Goal: Information Seeking & Learning: Stay updated

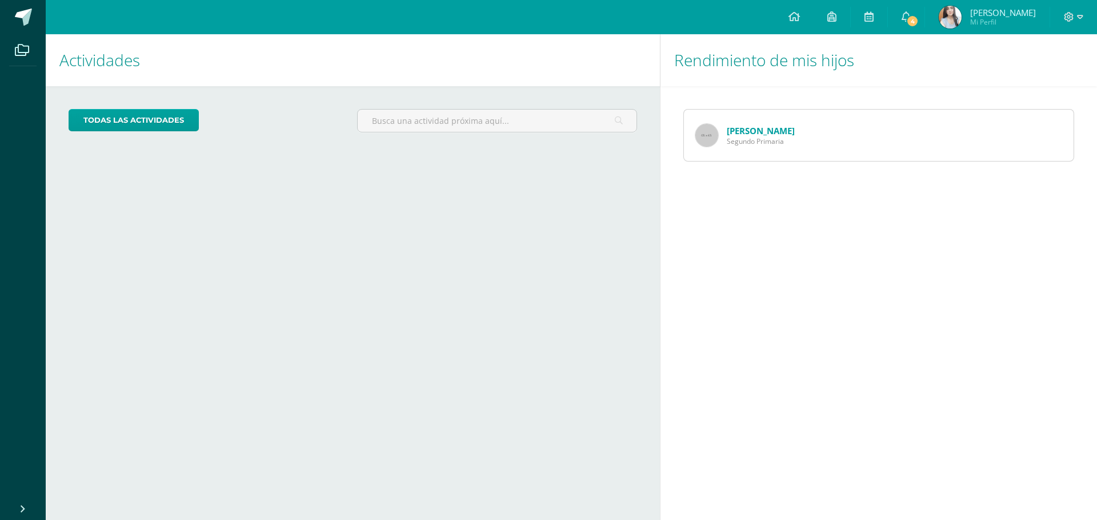
click at [250, 247] on div "Cargando actividades" at bounding box center [353, 257] width 568 height 22
click at [911, 22] on span at bounding box center [905, 17] width 9 height 13
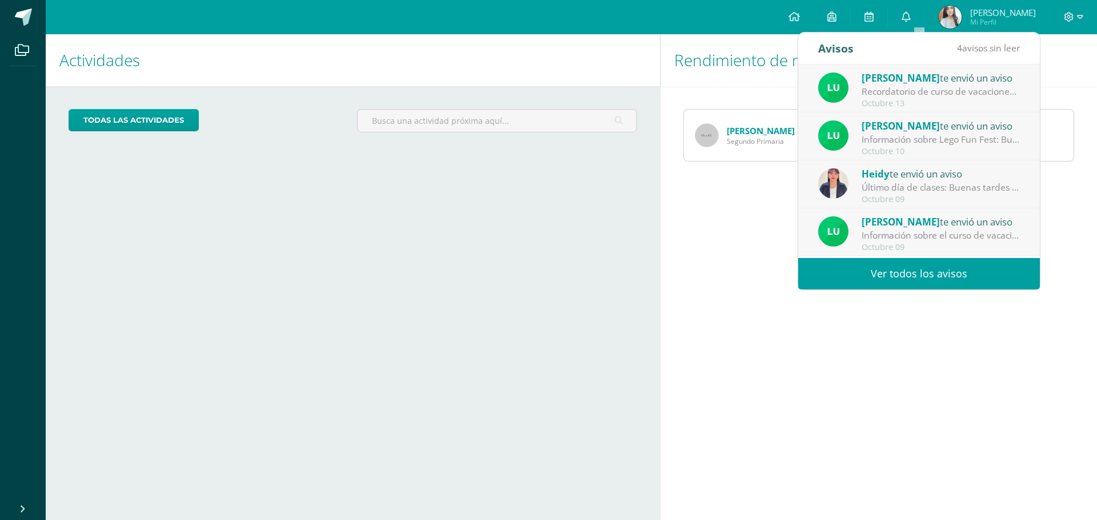
click at [950, 276] on link "Ver todos los avisos" at bounding box center [919, 273] width 242 height 31
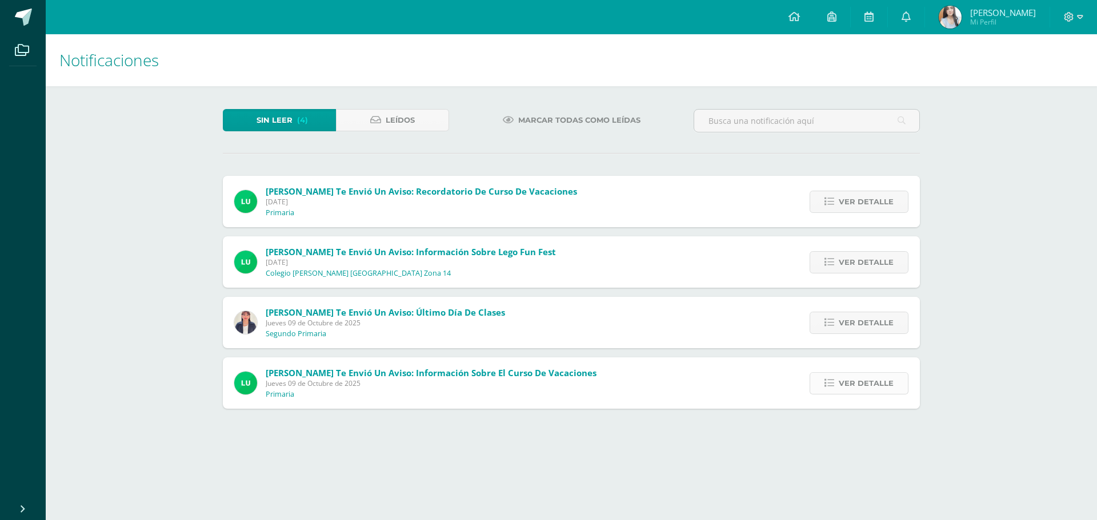
click at [870, 382] on span "Ver detalle" at bounding box center [866, 383] width 55 height 21
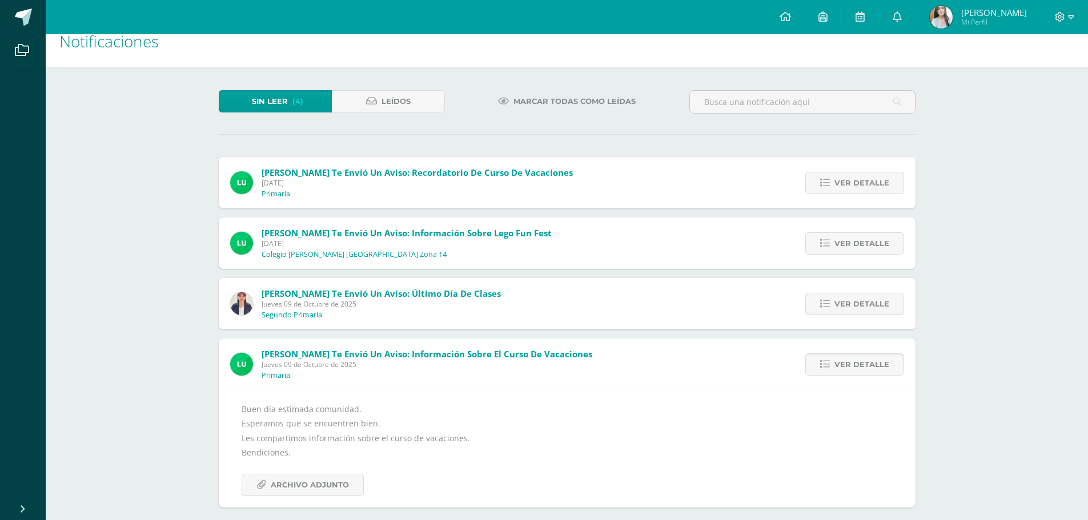
scroll to position [29, 0]
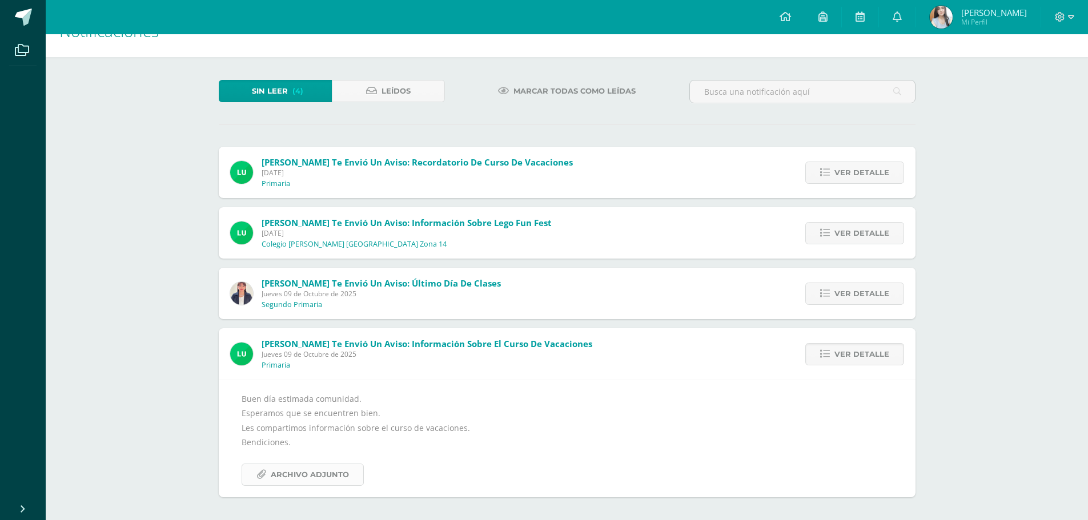
click at [283, 479] on span "Archivo Adjunto" at bounding box center [310, 474] width 78 height 21
click at [451, 275] on div "Heidy te envió un aviso: Último día de clases Jueves 09 de Octubre de 2025 Segu…" at bounding box center [366, 293] width 294 height 51
click at [844, 290] on span "Ver detalle" at bounding box center [862, 293] width 55 height 21
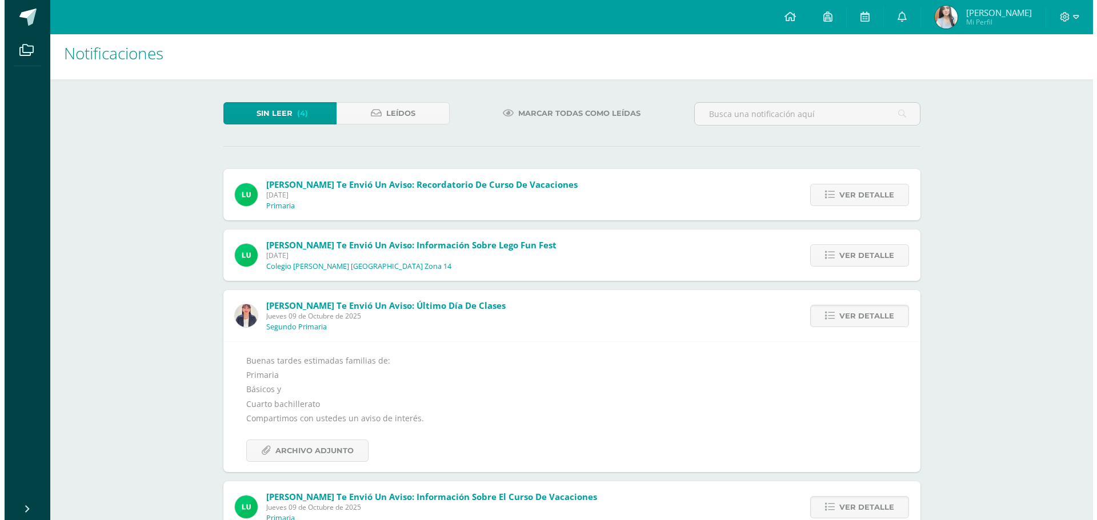
scroll to position [0, 0]
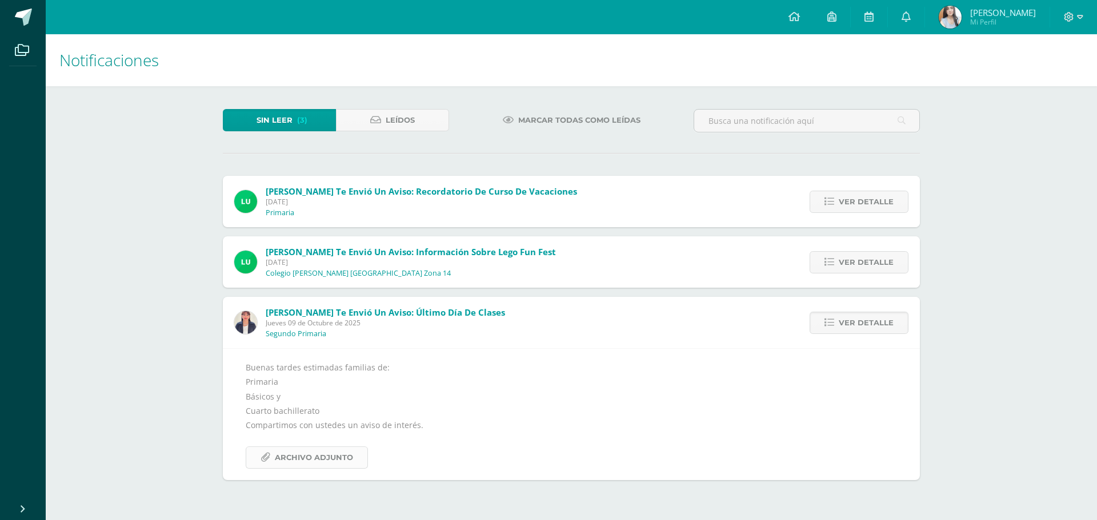
click at [317, 454] on span "Archivo Adjunto" at bounding box center [314, 457] width 78 height 21
click at [847, 271] on span "Ver detalle" at bounding box center [866, 262] width 55 height 21
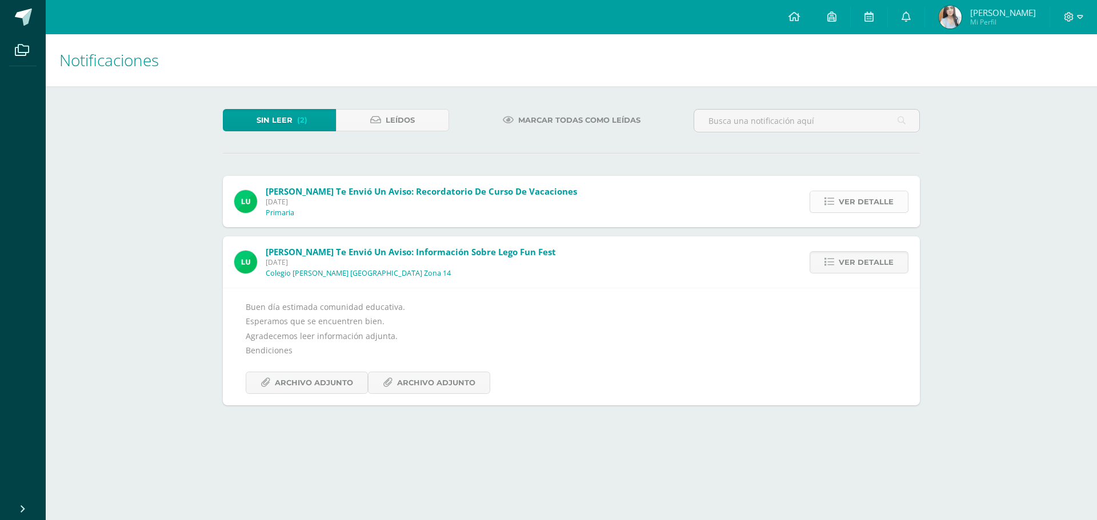
click at [862, 203] on span "Ver detalle" at bounding box center [866, 201] width 55 height 21
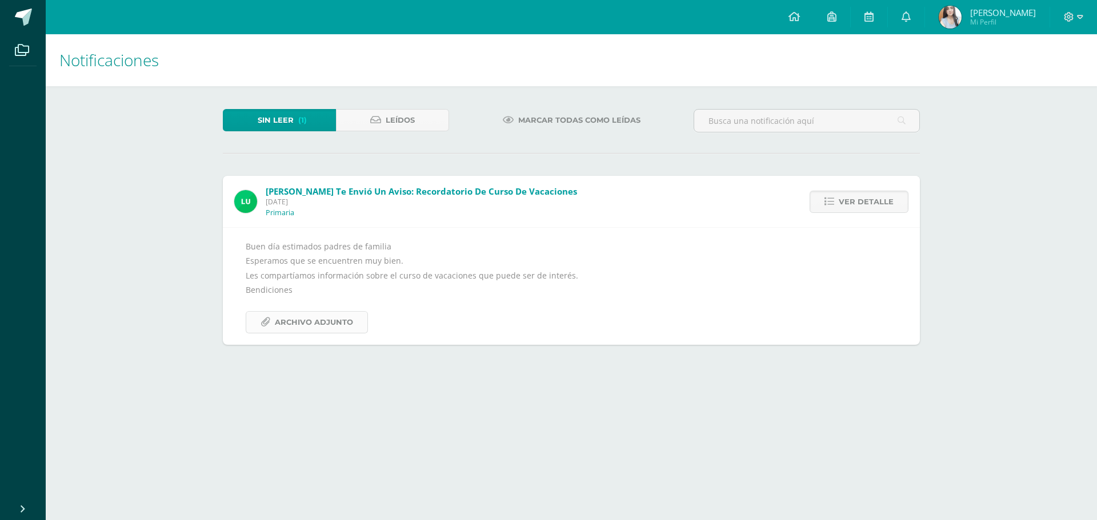
click at [308, 328] on span "Archivo Adjunto" at bounding box center [314, 322] width 78 height 21
click at [399, 121] on span "Leídos" at bounding box center [400, 120] width 29 height 21
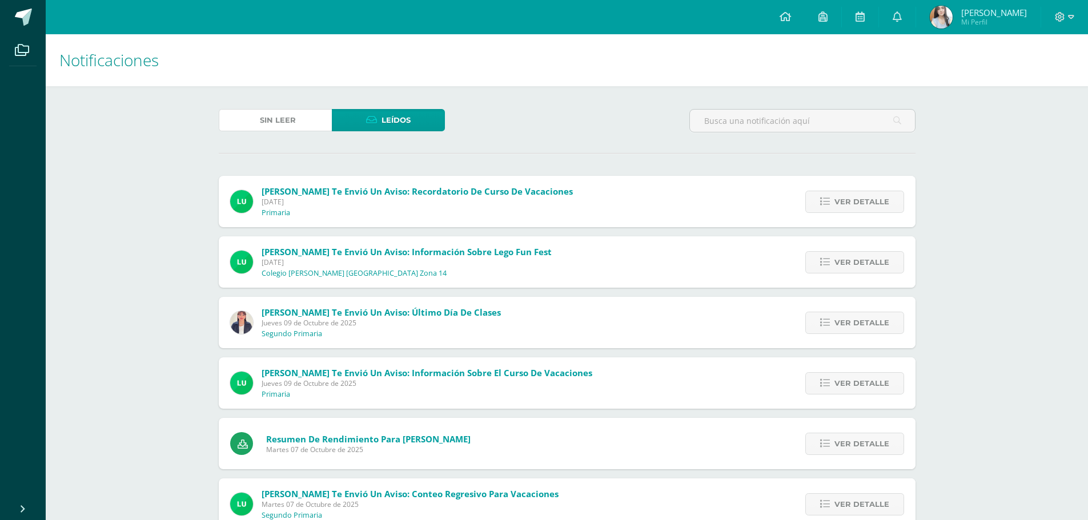
click at [273, 121] on span "Sin leer" at bounding box center [278, 120] width 36 height 21
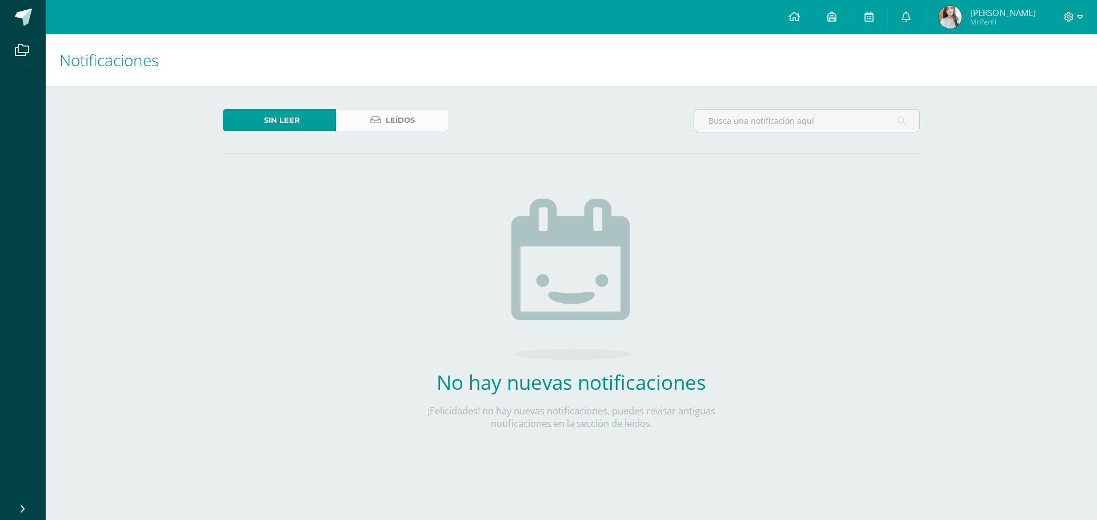
click at [400, 115] on span "Leídos" at bounding box center [400, 120] width 29 height 21
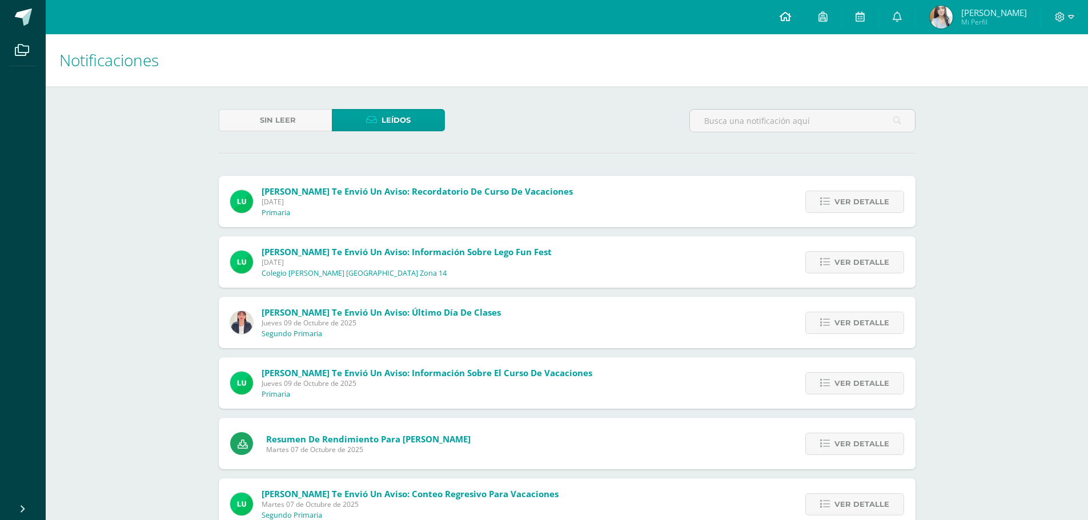
click at [789, 18] on link at bounding box center [785, 17] width 39 height 34
